Goal: Task Accomplishment & Management: Manage account settings

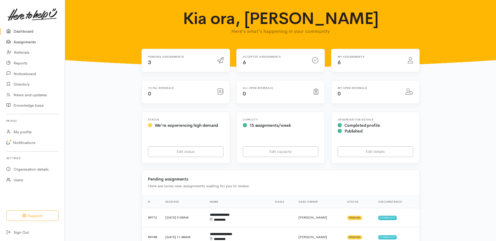
click at [36, 45] on link "Assignments" at bounding box center [32, 42] width 65 height 11
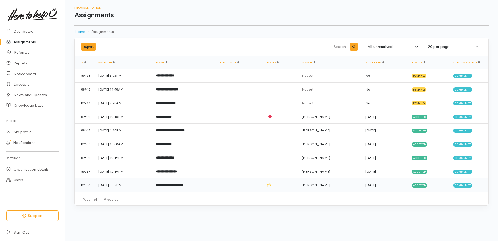
click at [183, 186] on b "**********" at bounding box center [169, 184] width 27 height 3
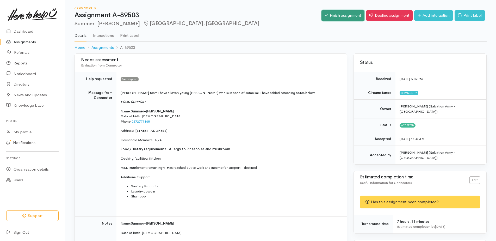
click at [321, 18] on link "Finish assignment" at bounding box center [342, 15] width 43 height 11
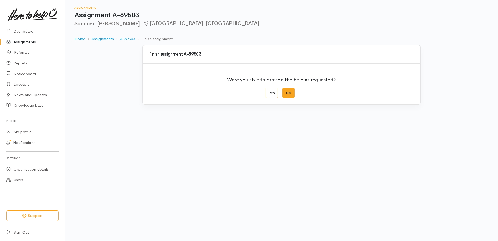
click at [291, 98] on label "No" at bounding box center [288, 92] width 12 height 11
click at [286, 91] on input "No" at bounding box center [283, 88] width 3 height 3
radio input "true"
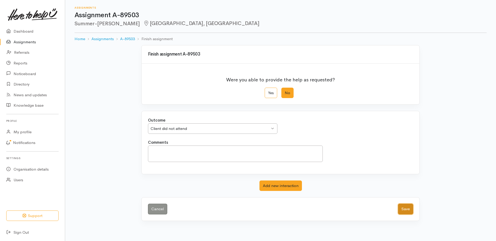
click at [399, 214] on button "Save" at bounding box center [405, 208] width 15 height 11
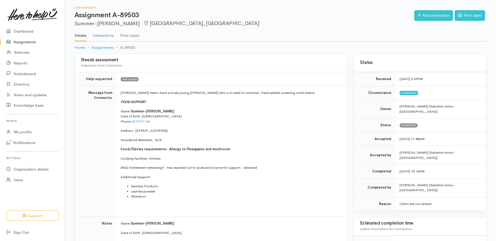
click at [21, 46] on link "Assignments" at bounding box center [32, 42] width 65 height 11
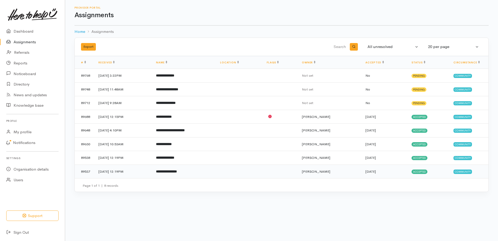
click at [177, 173] on b "**********" at bounding box center [166, 170] width 21 height 3
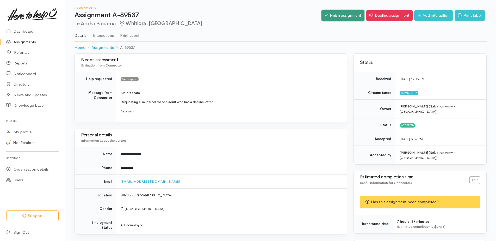
click at [328, 18] on link "Finish assignment" at bounding box center [342, 15] width 43 height 11
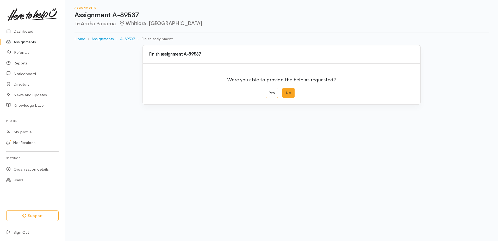
click at [290, 98] on label "No" at bounding box center [288, 92] width 12 height 11
click at [286, 91] on input "No" at bounding box center [283, 88] width 3 height 3
radio input "true"
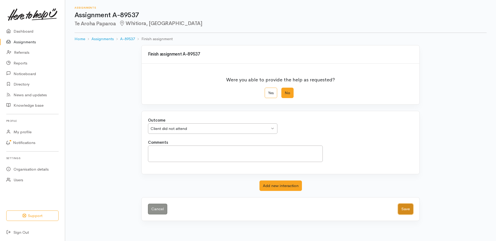
click at [409, 214] on button "Save" at bounding box center [405, 208] width 15 height 11
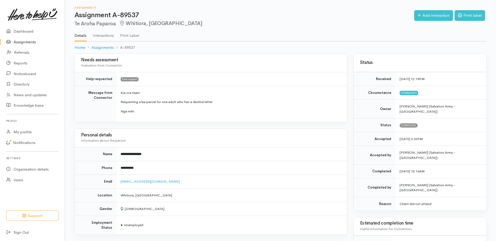
click at [19, 47] on link "Assignments" at bounding box center [32, 42] width 65 height 11
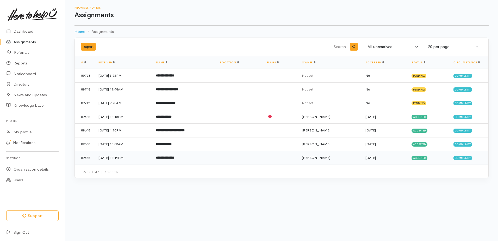
click at [174, 159] on b "**********" at bounding box center [165, 157] width 18 height 3
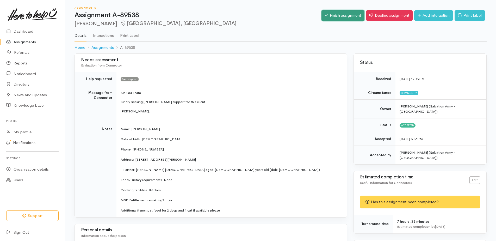
click at [321, 18] on link "Finish assignment" at bounding box center [342, 15] width 43 height 11
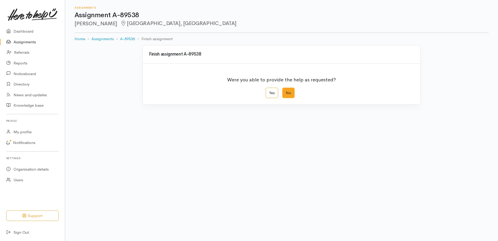
click at [291, 98] on label "No" at bounding box center [288, 92] width 12 height 11
click at [286, 91] on input "No" at bounding box center [283, 88] width 3 height 3
radio input "true"
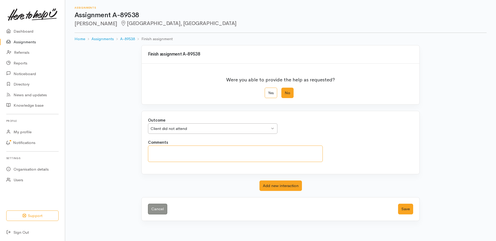
click at [171, 162] on textarea "Comments" at bounding box center [235, 153] width 175 height 16
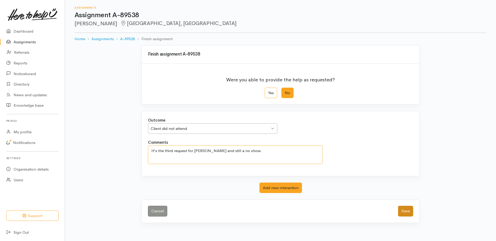
type textarea "It's the third request for kai and still a no show."
click at [402, 216] on button "Save" at bounding box center [405, 210] width 15 height 11
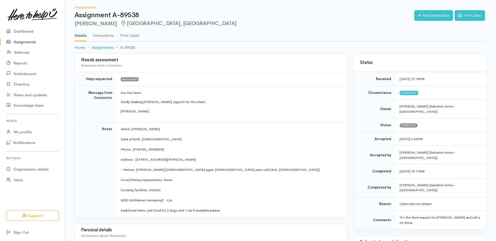
click at [30, 46] on link "Assignments" at bounding box center [32, 42] width 65 height 11
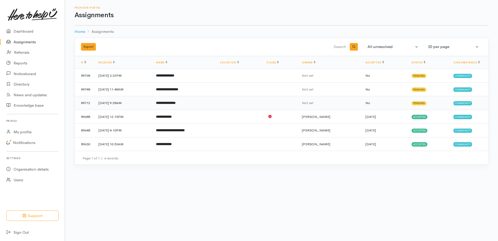
click at [175, 104] on b "**********" at bounding box center [166, 102] width 20 height 3
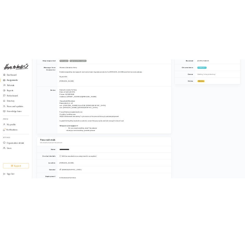
scroll to position [104, 0]
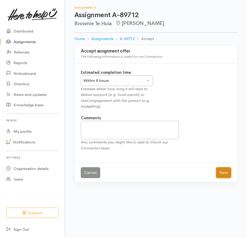
click at [221, 178] on button "Save" at bounding box center [223, 173] width 15 height 11
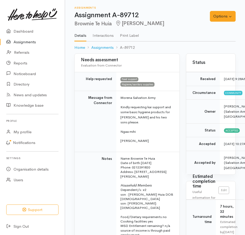
scroll to position [26, 0]
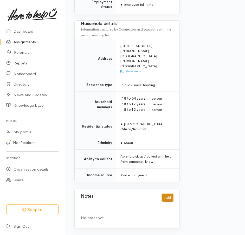
click at [169, 195] on button "Add" at bounding box center [167, 198] width 11 height 8
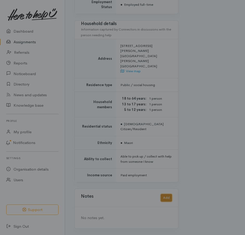
scroll to position [440, 0]
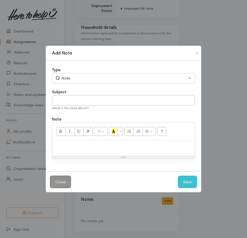
click at [102, 154] on div at bounding box center [123, 148] width 143 height 15
click at [185, 183] on button "Save" at bounding box center [187, 182] width 19 height 13
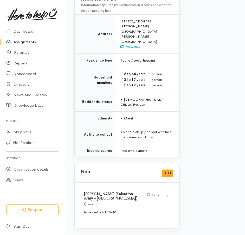
click at [28, 45] on link "Assignments" at bounding box center [32, 42] width 65 height 11
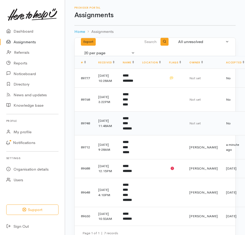
click at [138, 135] on td "**********" at bounding box center [128, 123] width 19 height 24
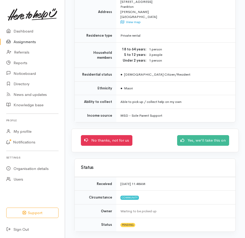
scroll to position [602, 0]
click at [181, 135] on link "Yes, we'll take this on" at bounding box center [203, 140] width 52 height 11
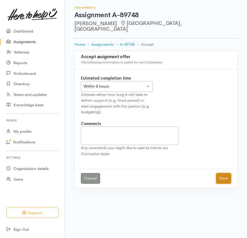
click at [218, 184] on button "Save" at bounding box center [223, 178] width 15 height 11
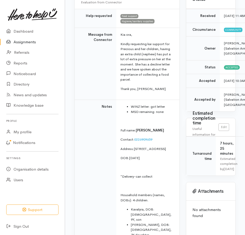
scroll to position [104, 0]
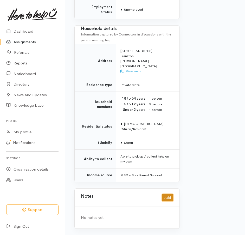
click at [169, 194] on button "Add" at bounding box center [167, 198] width 11 height 8
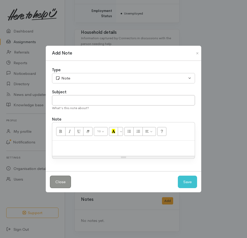
click at [95, 148] on p at bounding box center [123, 146] width 137 height 6
click at [184, 188] on button "Save" at bounding box center [187, 182] width 19 height 13
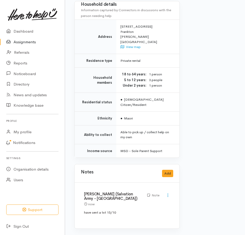
scroll to position [605, 0]
drag, startPoint x: 30, startPoint y: 45, endPoint x: 42, endPoint y: 49, distance: 13.2
click at [30, 45] on link "Assignments" at bounding box center [32, 42] width 65 height 11
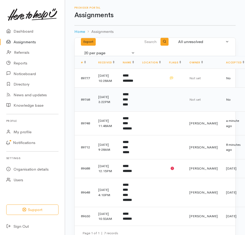
click at [128, 106] on b "**********" at bounding box center [125, 99] width 5 height 14
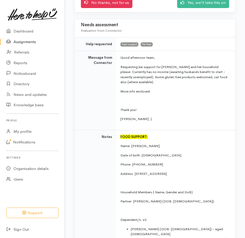
scroll to position [104, 0]
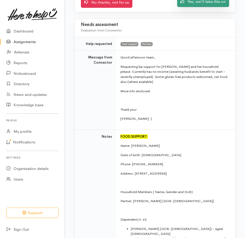
click at [189, 7] on link "Yes, we'll take this on" at bounding box center [203, 1] width 52 height 11
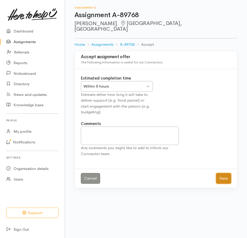
click at [220, 184] on button "Save" at bounding box center [223, 178] width 15 height 11
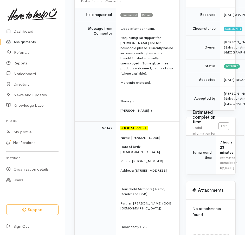
scroll to position [78, 0]
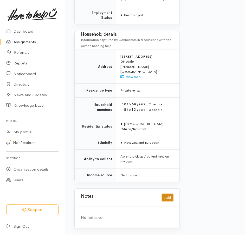
click at [168, 194] on button "Add" at bounding box center [167, 198] width 11 height 8
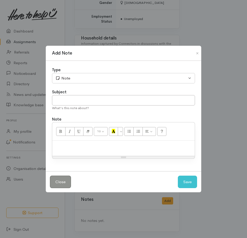
click at [92, 154] on div at bounding box center [123, 148] width 143 height 15
click at [188, 188] on button "Save" at bounding box center [187, 182] width 19 height 13
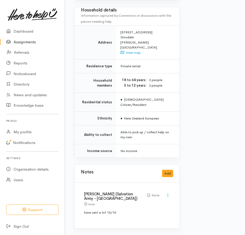
click at [37, 44] on link "Assignments" at bounding box center [32, 42] width 65 height 11
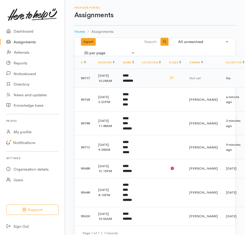
click at [138, 87] on td "**********" at bounding box center [128, 78] width 19 height 19
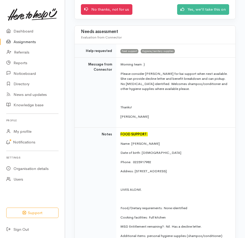
scroll to position [104, 0]
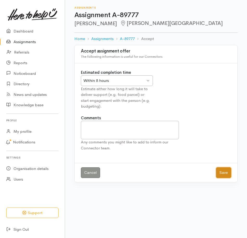
click at [222, 178] on button "Save" at bounding box center [223, 173] width 15 height 11
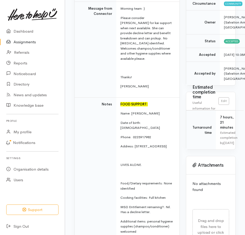
scroll to position [104, 0]
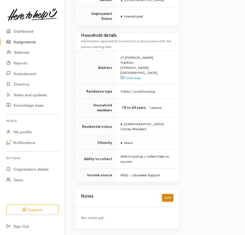
click at [166, 194] on button "Add" at bounding box center [167, 198] width 11 height 8
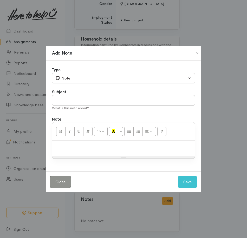
click at [81, 149] on p at bounding box center [123, 146] width 137 height 6
click at [187, 188] on button "Save" at bounding box center [187, 182] width 19 height 13
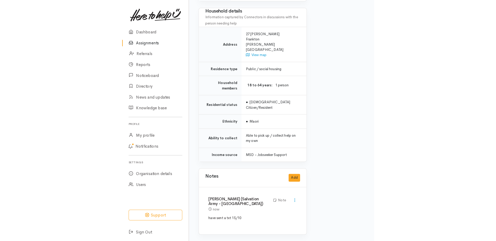
scroll to position [432, 0]
